Goal: Information Seeking & Learning: Learn about a topic

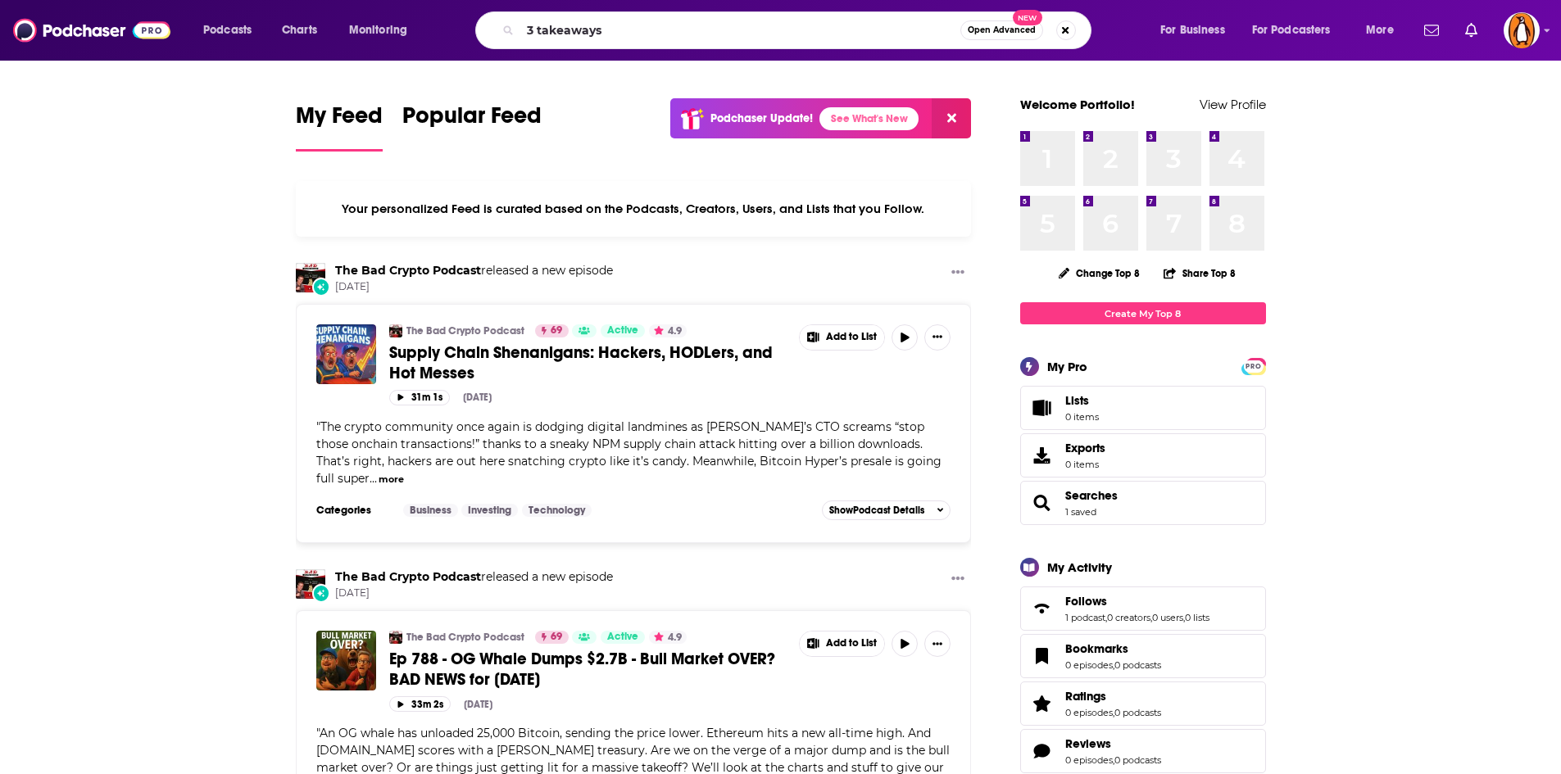
type input "3 takeaways"
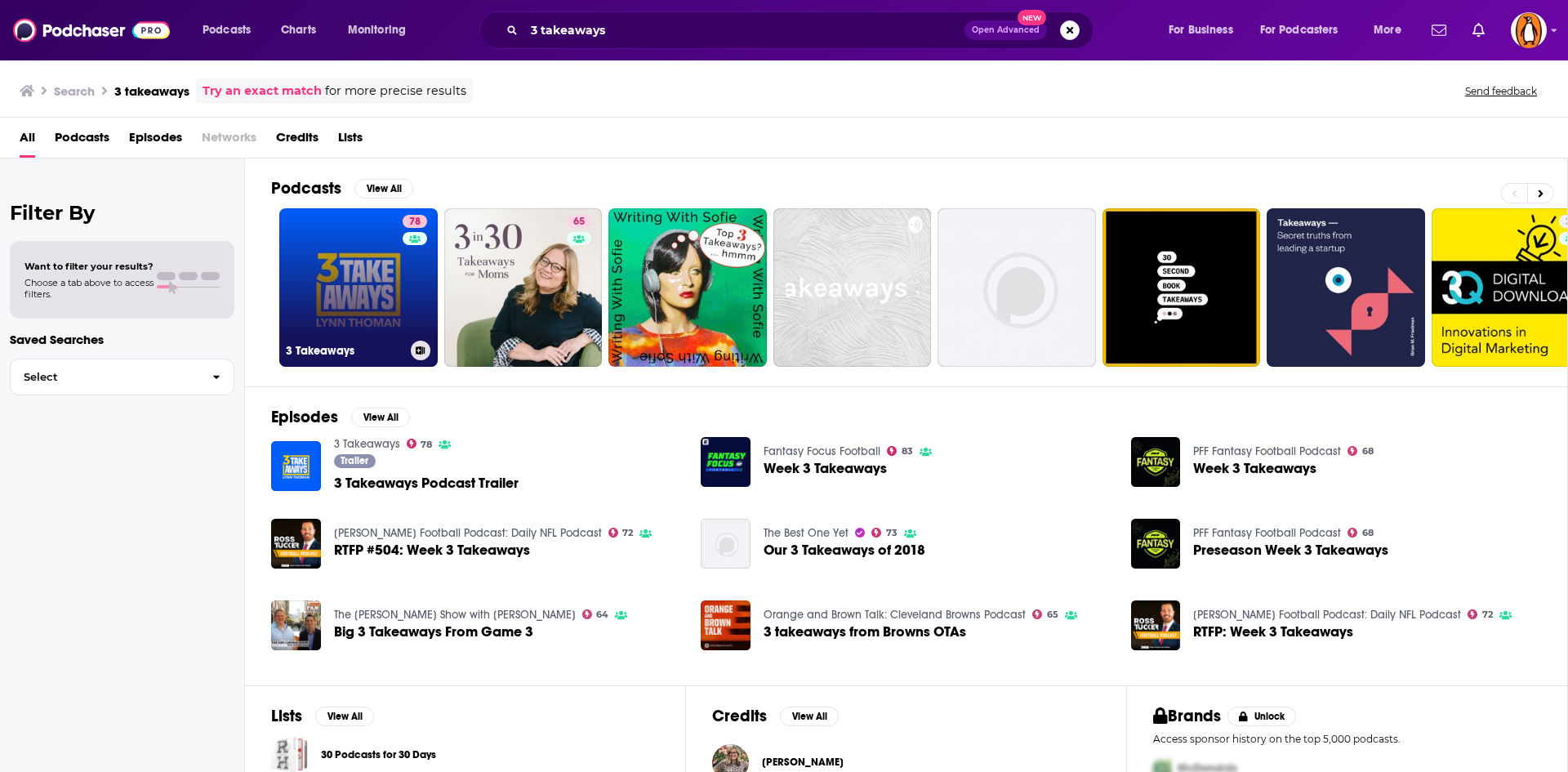
click at [344, 255] on link "78 3 Takeaways" at bounding box center [358, 287] width 158 height 159
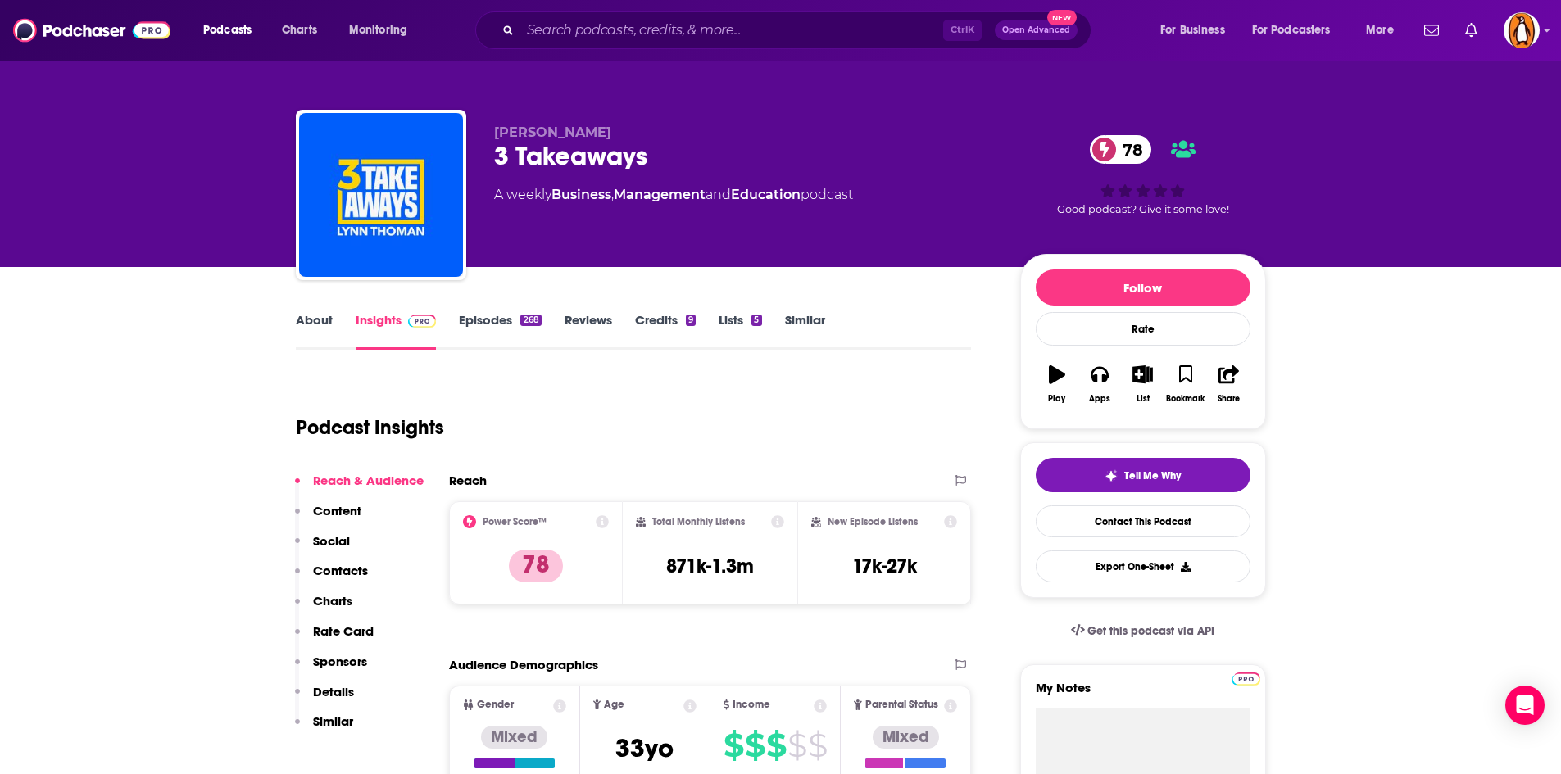
click at [311, 321] on link "About" at bounding box center [314, 331] width 37 height 38
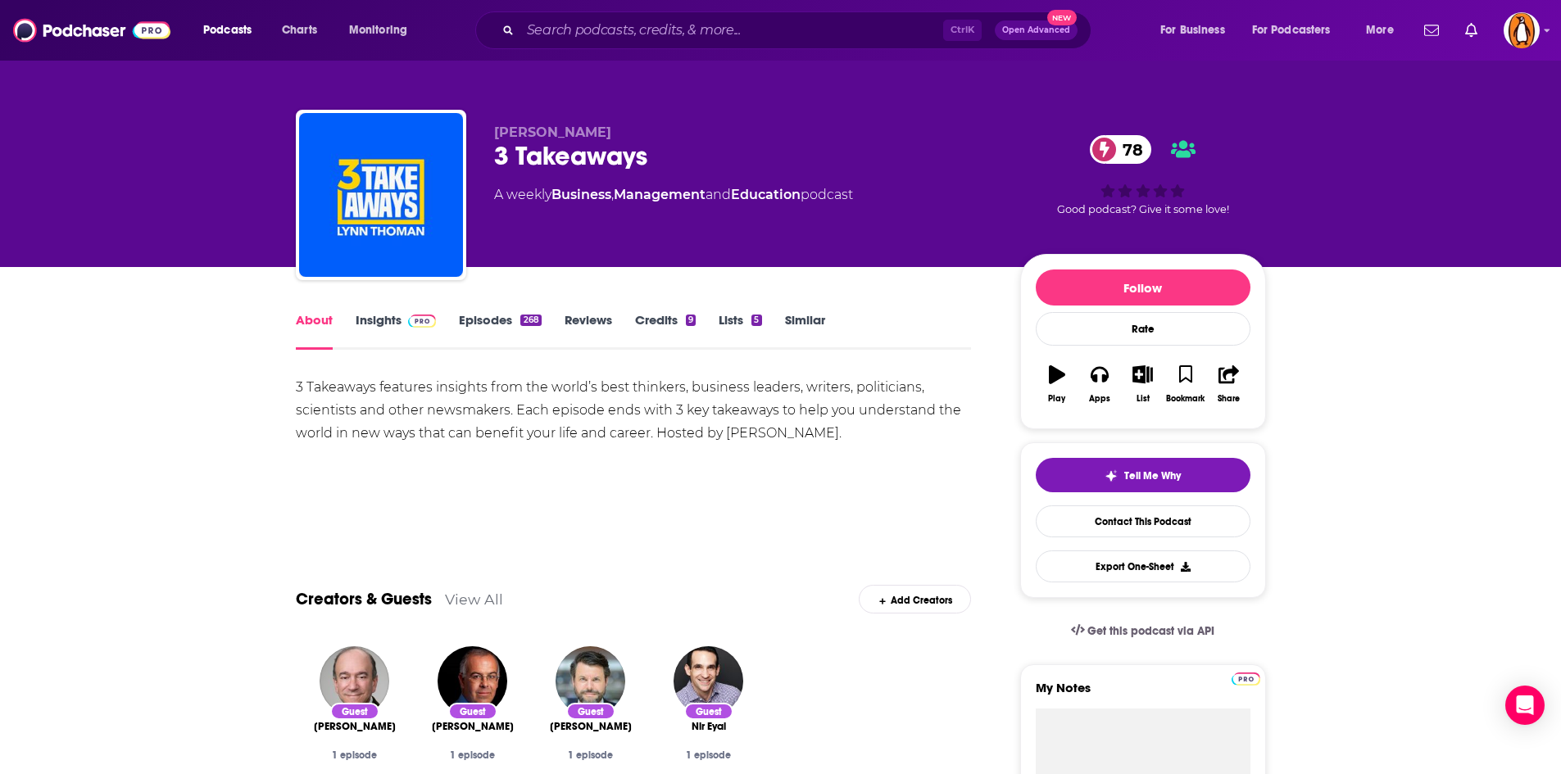
click at [479, 320] on link "Episodes 268" at bounding box center [500, 331] width 82 height 38
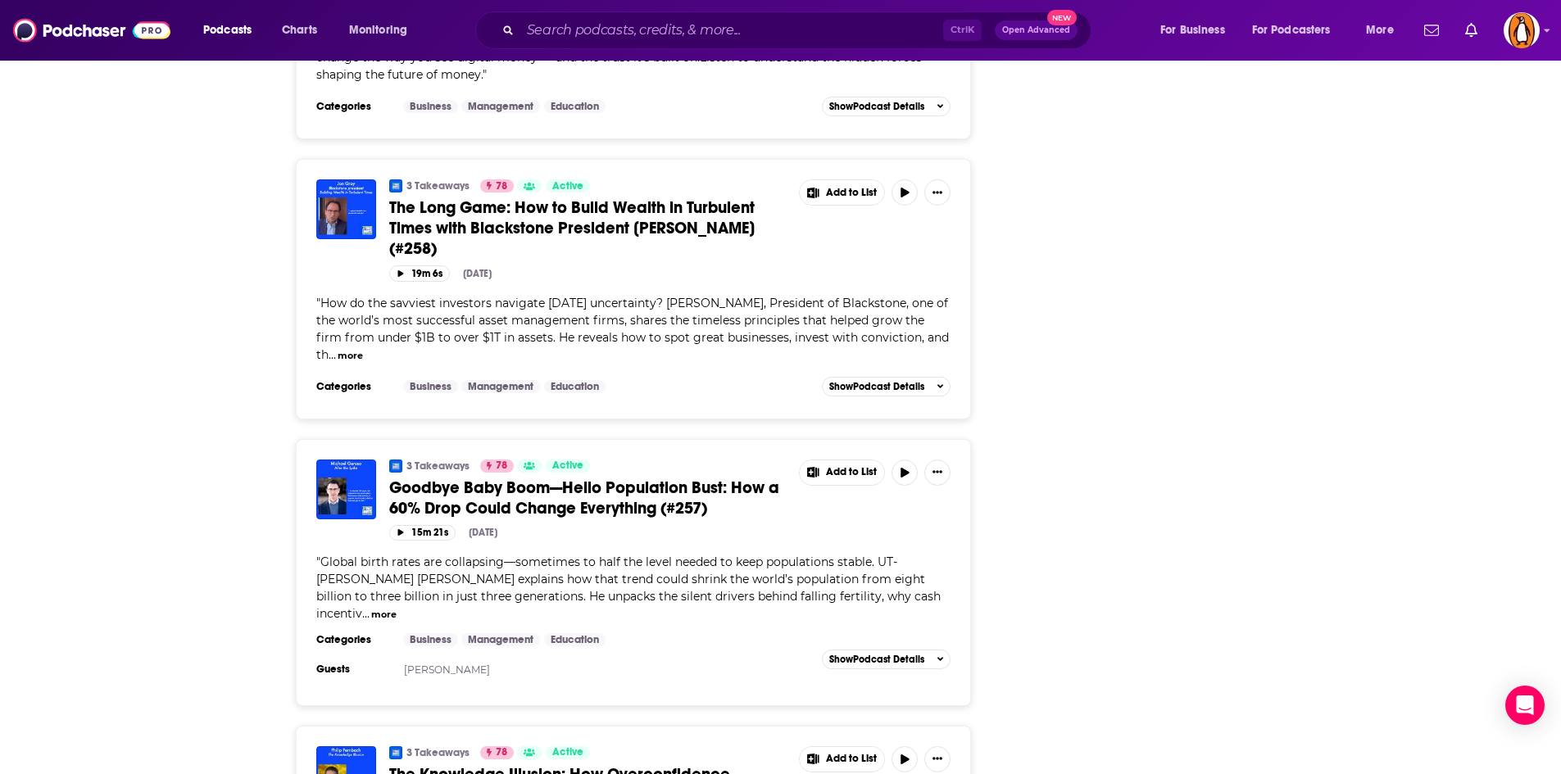
scroll to position [2747, 0]
